Goal: Check status: Check status

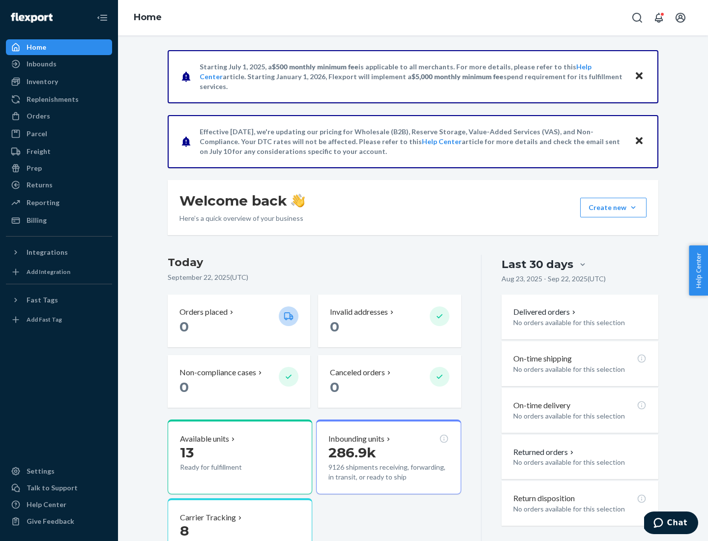
click at [634, 208] on button "Create new Create new inbound Create new order Create new product" at bounding box center [614, 208] width 66 height 20
click at [41, 64] on div "Inbounds" at bounding box center [42, 64] width 30 height 10
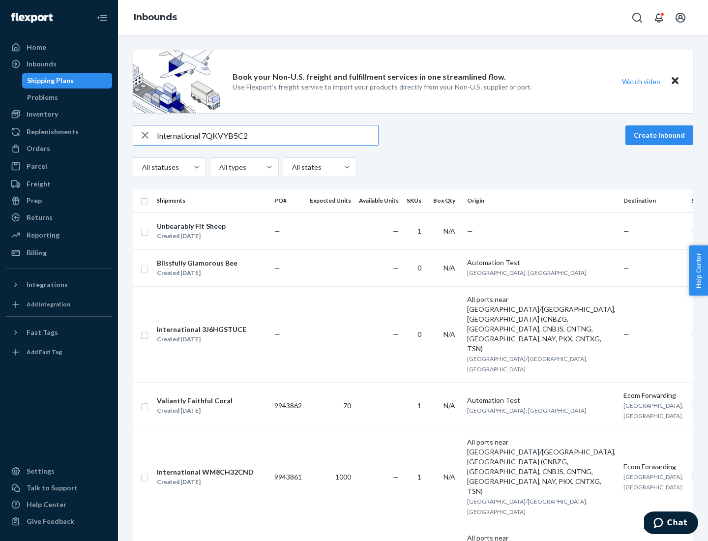
type input "International 7QKVYB5C29"
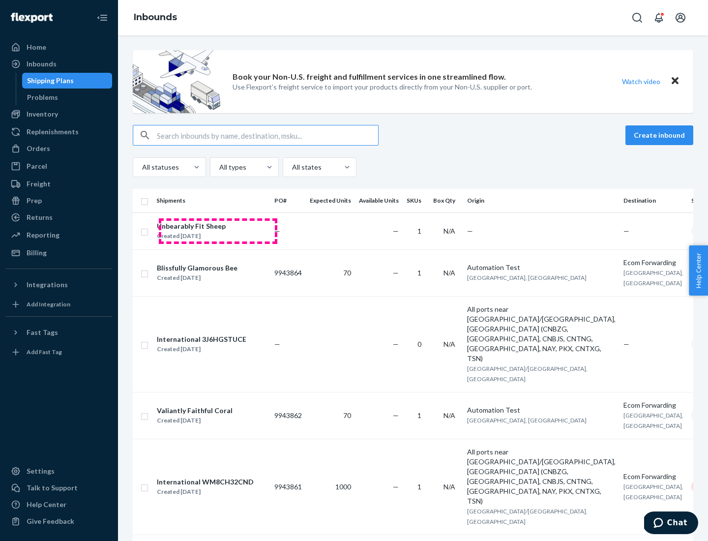
click at [218, 231] on div "Created [DATE]" at bounding box center [191, 236] width 69 height 10
